Goal: Find specific page/section: Find specific page/section

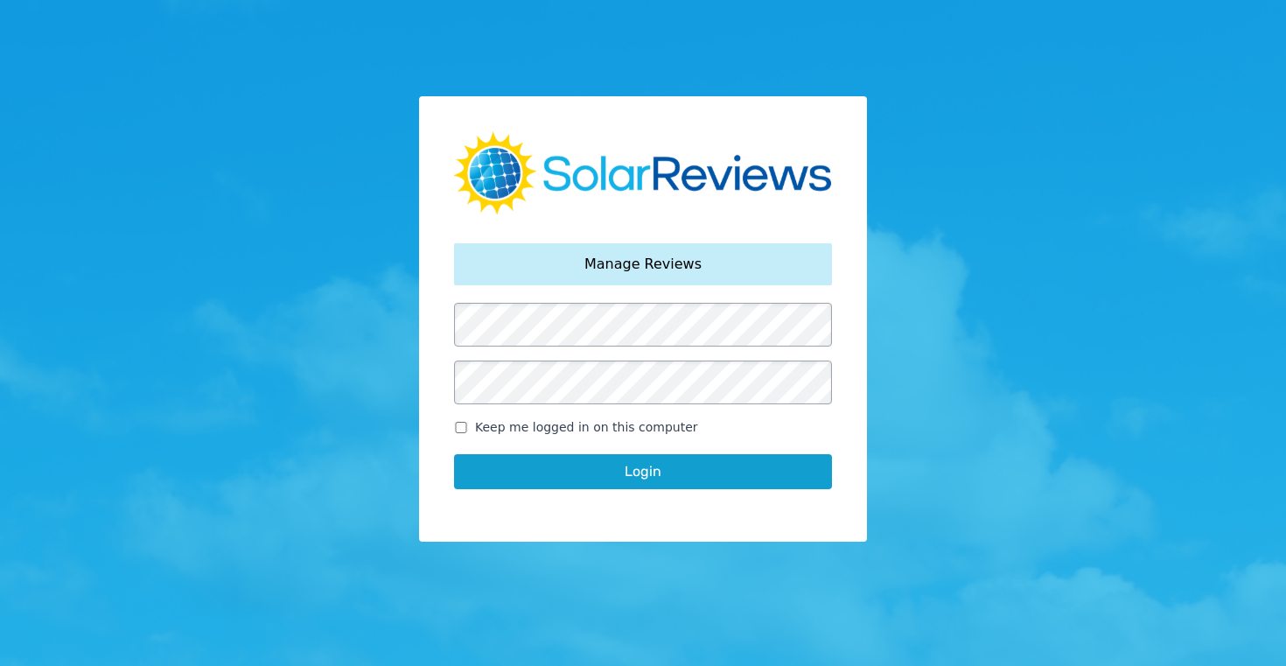
click at [461, 430] on input "Keep me logged in on this computer" at bounding box center [461, 427] width 14 height 11
checkbox input "true"
click at [655, 471] on button "Login" at bounding box center [643, 471] width 378 height 35
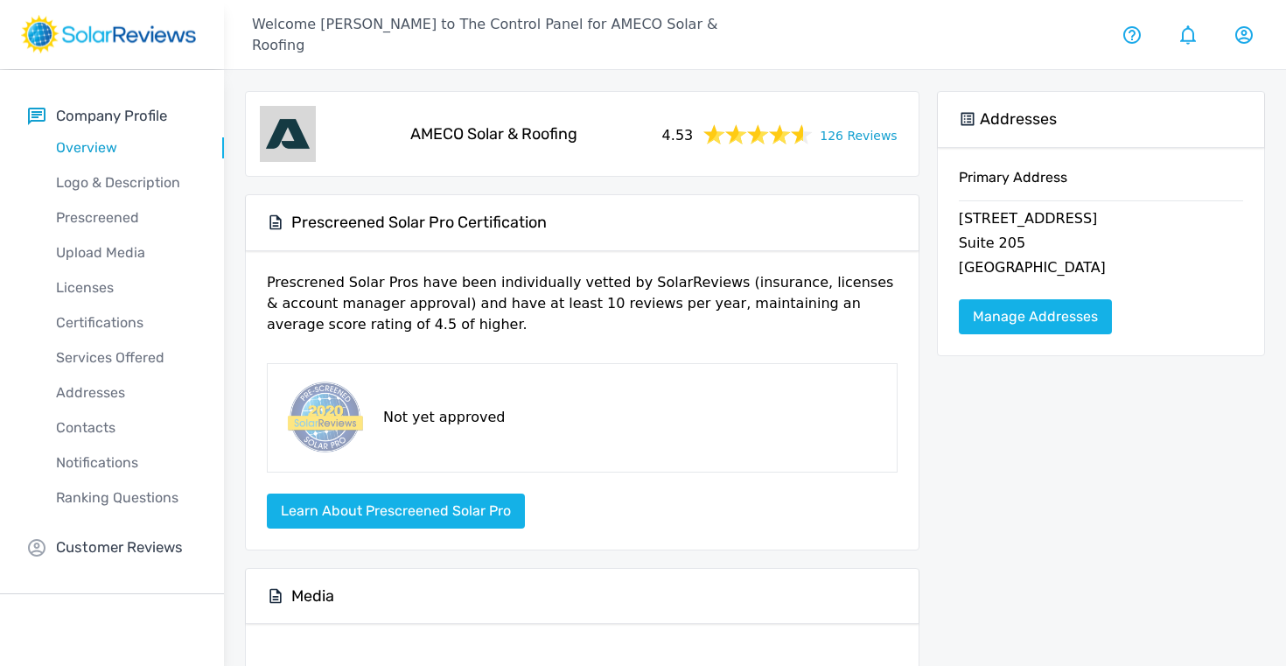
click at [110, 535] on div "Company Profile Overview Logo & Description Prescreened Upload Media Licenses C…" at bounding box center [112, 332] width 224 height 524
click at [96, 549] on p "Customer Reviews" at bounding box center [119, 547] width 127 height 22
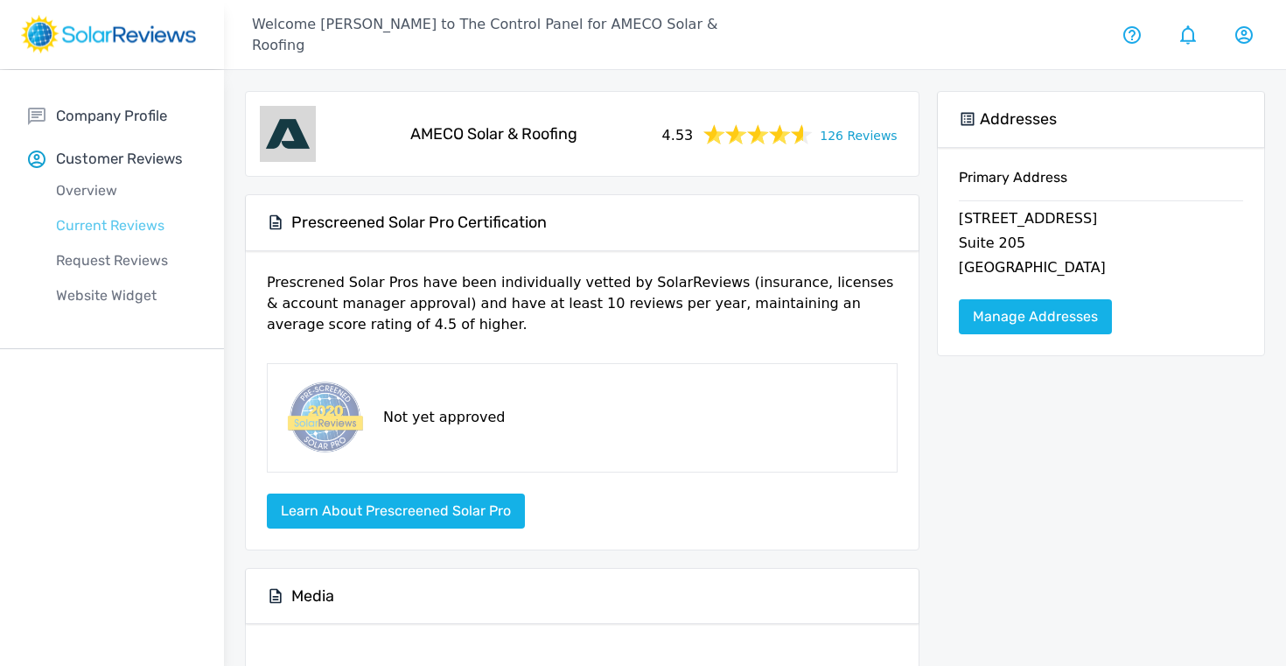
click at [85, 232] on p "Current Reviews" at bounding box center [126, 225] width 196 height 21
